Goal: Browse casually

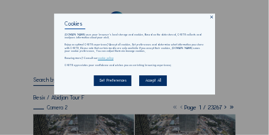
click at [212, 17] on icon at bounding box center [211, 17] width 4 height 4
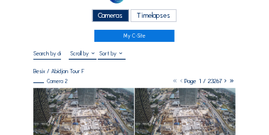
scroll to position [57, 0]
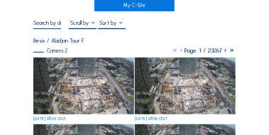
click at [80, 74] on img at bounding box center [83, 86] width 100 height 56
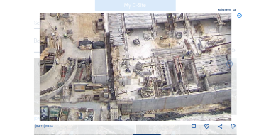
drag, startPoint x: 131, startPoint y: 115, endPoint x: 124, endPoint y: 86, distance: 30.0
click at [124, 86] on img at bounding box center [136, 67] width 192 height 108
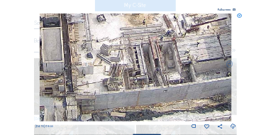
drag, startPoint x: 185, startPoint y: 88, endPoint x: 143, endPoint y: 77, distance: 43.9
click at [143, 77] on img at bounding box center [136, 67] width 192 height 108
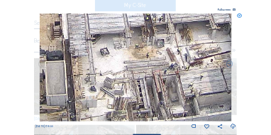
drag, startPoint x: 118, startPoint y: 42, endPoint x: 121, endPoint y: 75, distance: 33.6
click at [121, 75] on img at bounding box center [136, 67] width 192 height 108
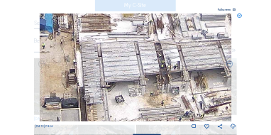
drag, startPoint x: 107, startPoint y: 35, endPoint x: 121, endPoint y: 75, distance: 42.2
click at [121, 75] on img at bounding box center [136, 67] width 192 height 108
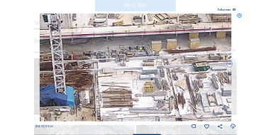
drag, startPoint x: 116, startPoint y: 58, endPoint x: 141, endPoint y: 119, distance: 65.7
click at [141, 119] on img at bounding box center [136, 67] width 192 height 108
click at [240, 16] on icon at bounding box center [239, 15] width 5 height 5
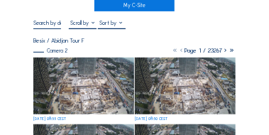
click at [55, 26] on input "text" at bounding box center [47, 22] width 28 height 7
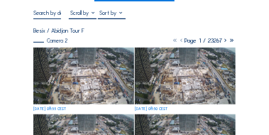
scroll to position [43, 0]
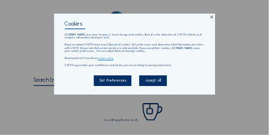
click at [212, 17] on icon at bounding box center [211, 17] width 4 height 4
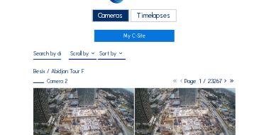
scroll to position [28, 0]
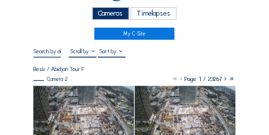
click at [104, 107] on img at bounding box center [83, 114] width 100 height 56
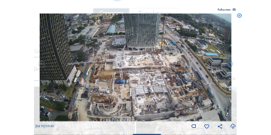
click at [240, 16] on icon at bounding box center [239, 15] width 5 height 5
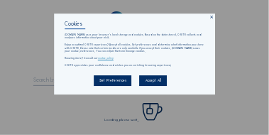
click at [212, 17] on icon at bounding box center [211, 17] width 4 height 4
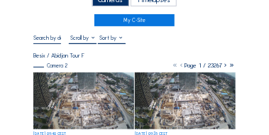
scroll to position [43, 0]
